Goal: Information Seeking & Learning: Learn about a topic

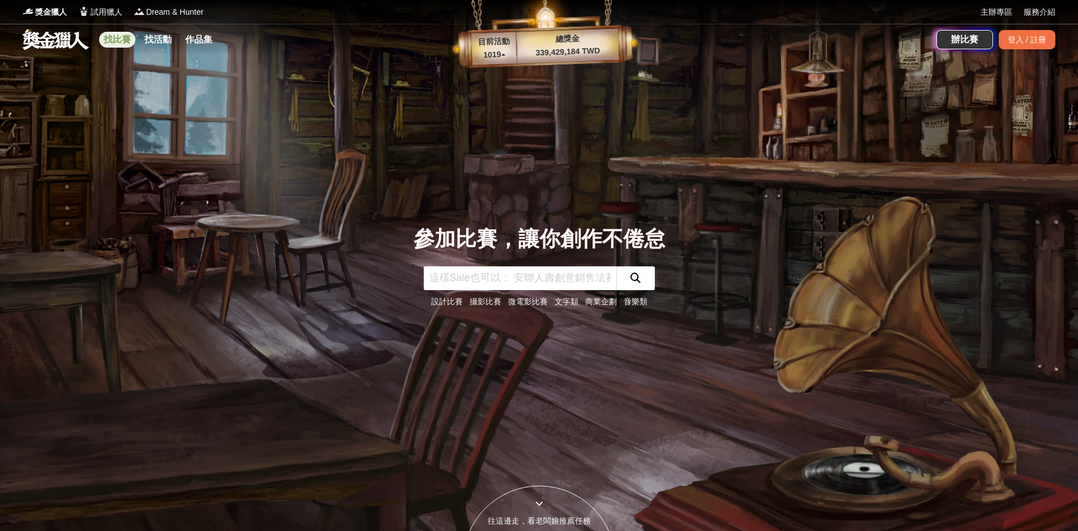
click at [108, 36] on link "找比賽" at bounding box center [117, 40] width 36 height 16
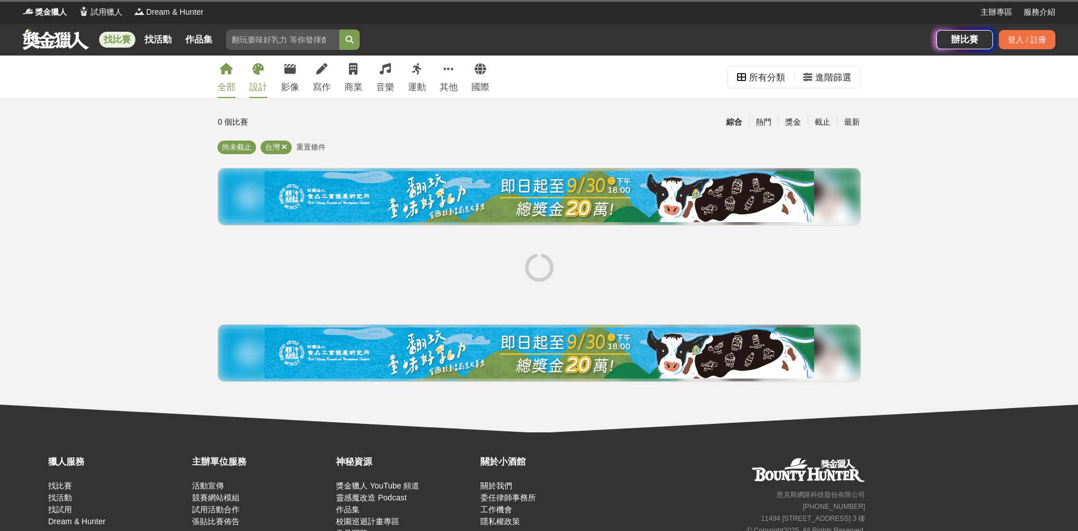
click at [254, 74] on icon at bounding box center [258, 68] width 11 height 11
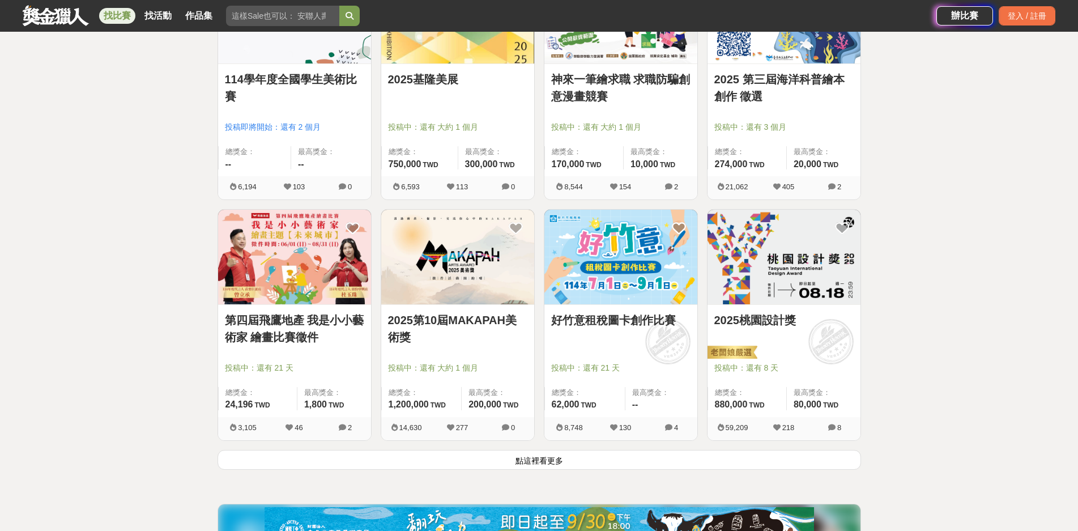
scroll to position [1360, 0]
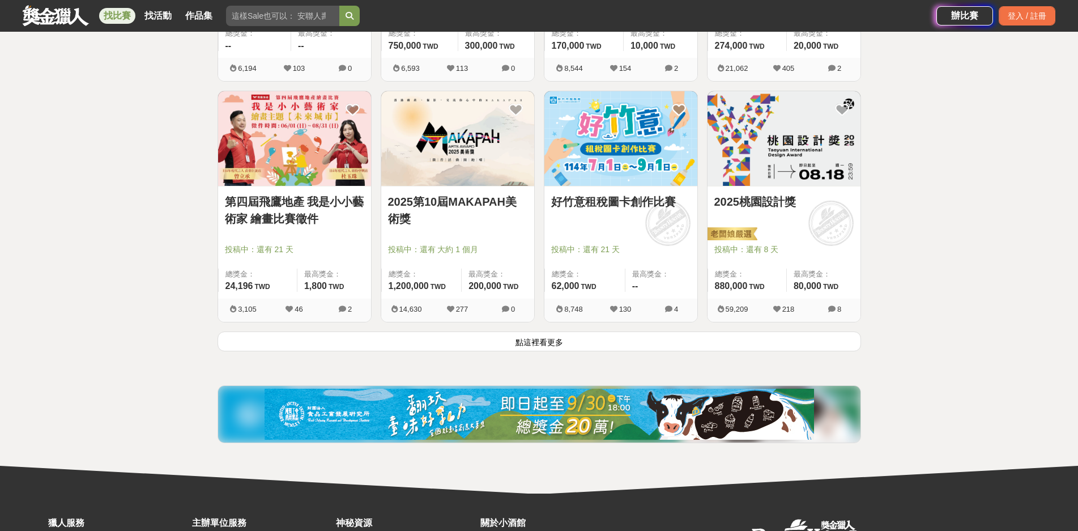
click at [543, 346] on button "點這裡看更多" at bounding box center [540, 341] width 644 height 20
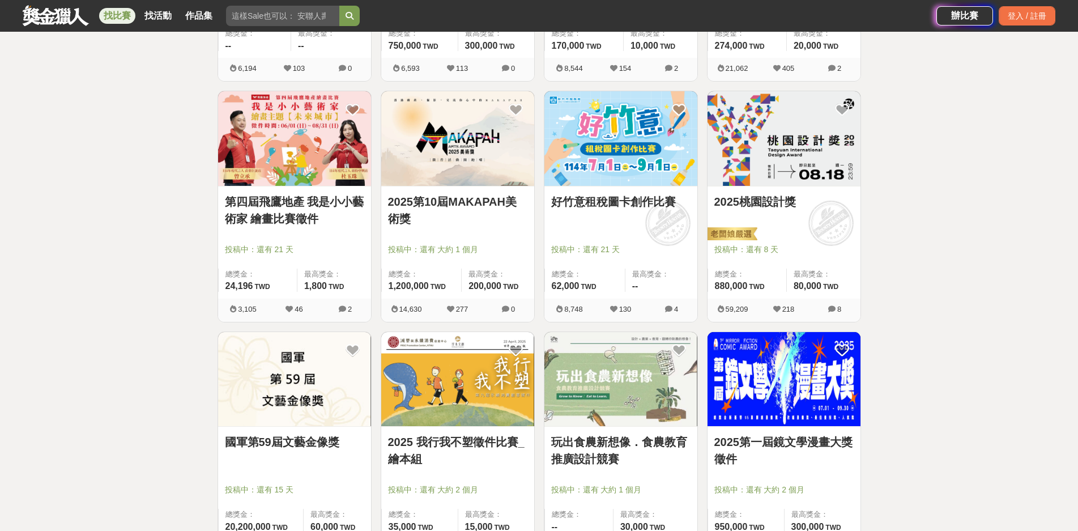
scroll to position [1824, 0]
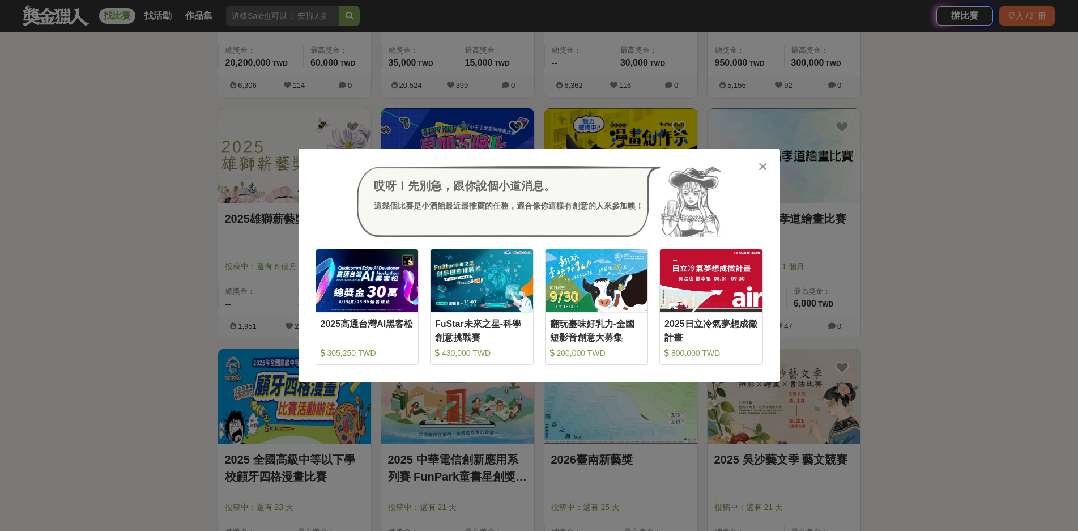
click at [764, 164] on icon at bounding box center [763, 166] width 8 height 11
